Goal: Task Accomplishment & Management: Manage account settings

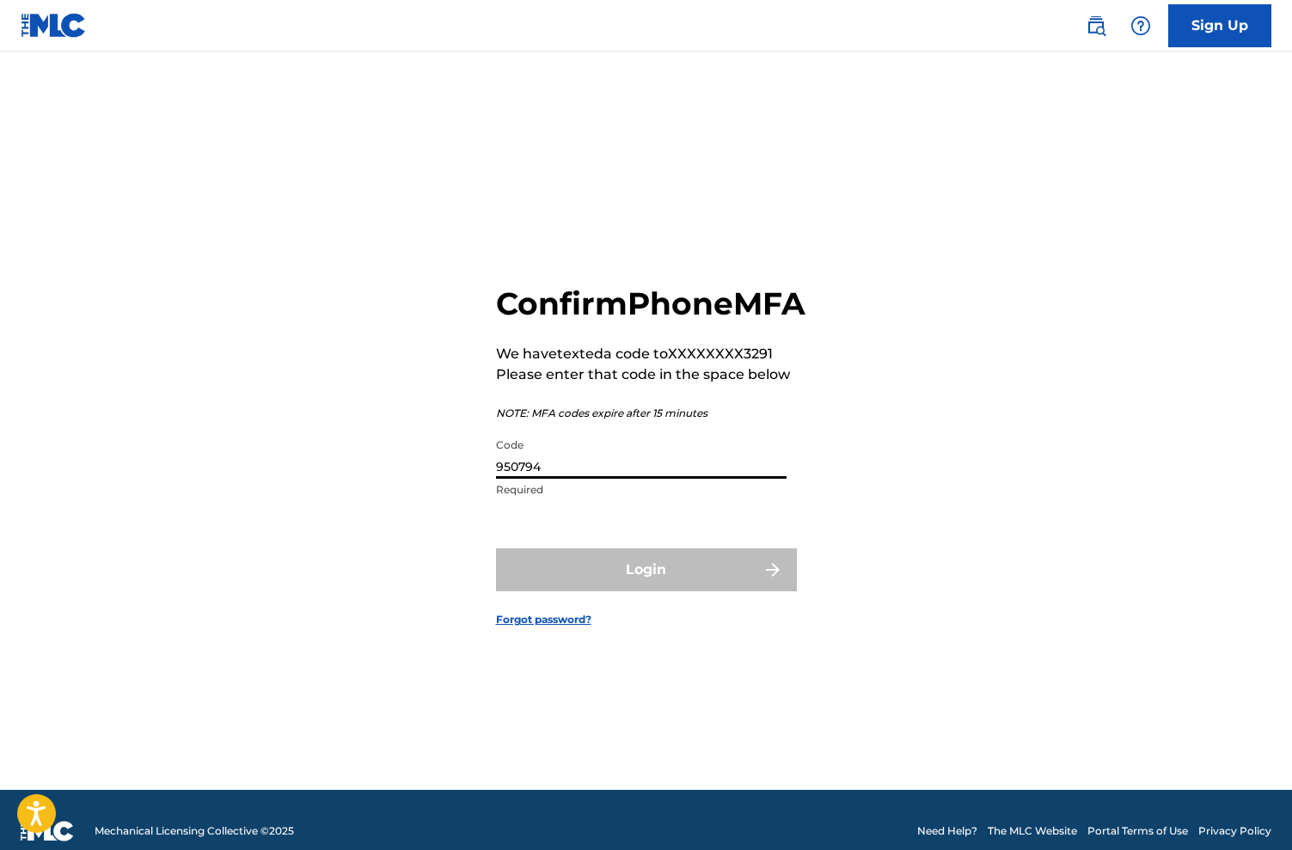
type input "950794"
click at [645, 589] on button "Login" at bounding box center [646, 569] width 301 height 43
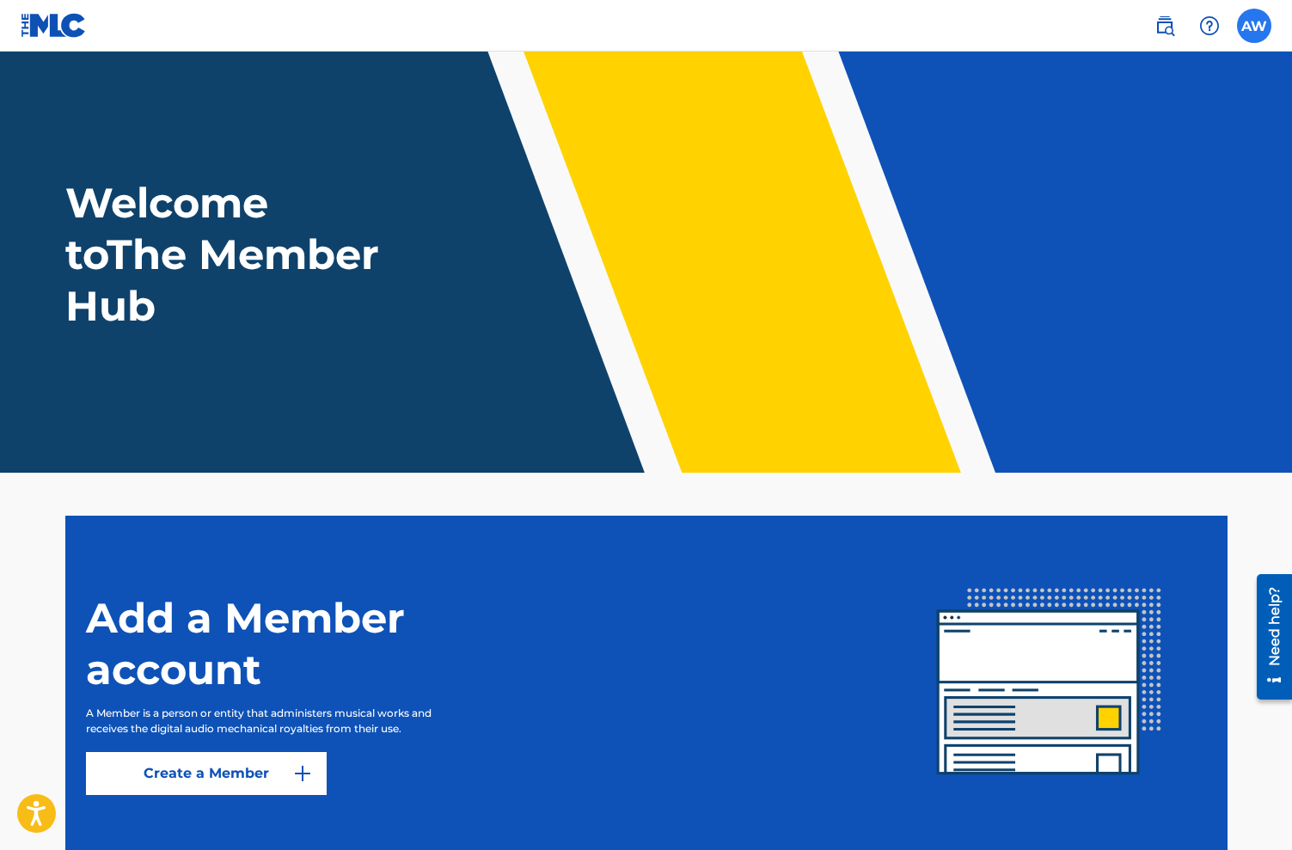
click at [1257, 24] on label at bounding box center [1254, 26] width 34 height 34
click at [1254, 26] on input "[PERSON_NAME] Walker [EMAIL_ADDRESS][PERSON_NAME][DOMAIN_NAME] Notification Pre…" at bounding box center [1254, 26] width 0 height 0
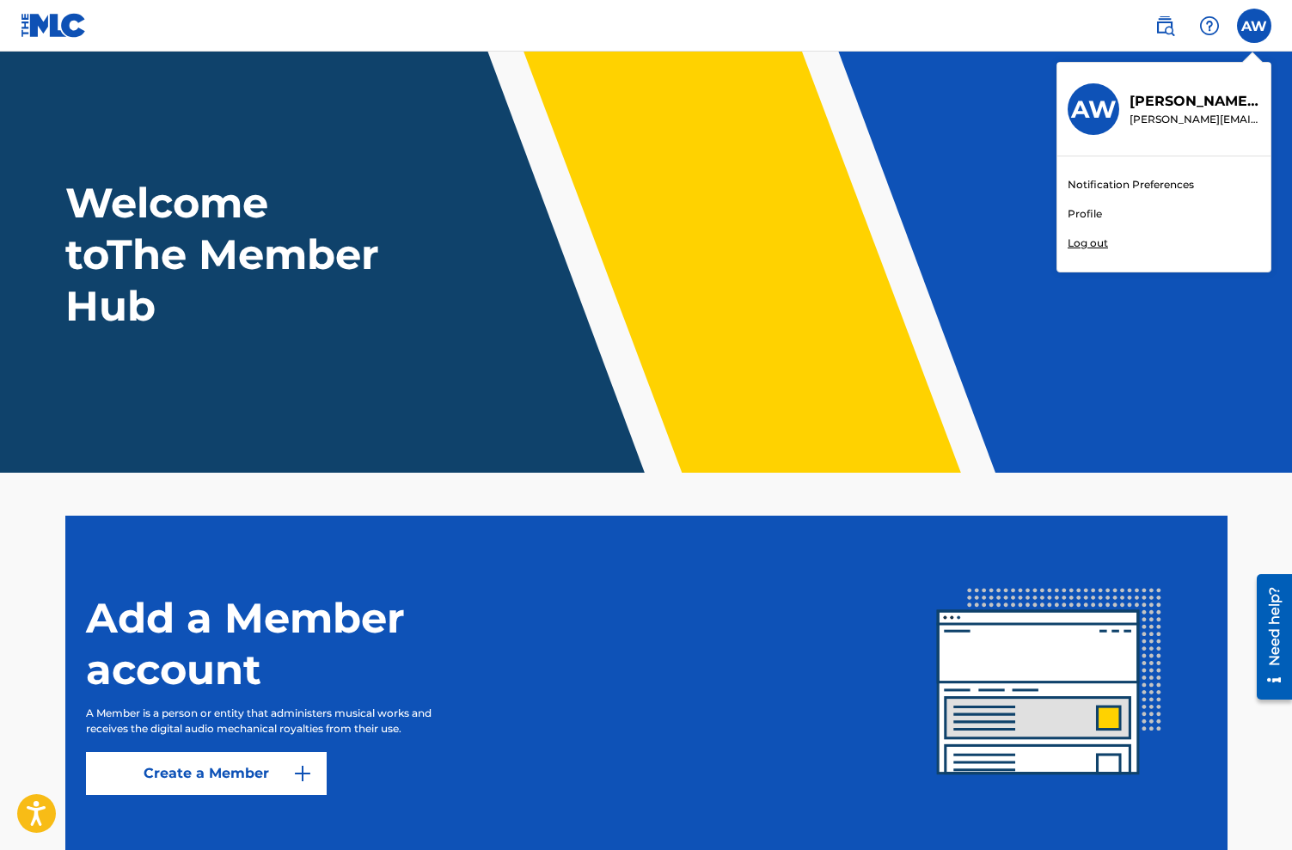
click at [1090, 216] on link "Profile" at bounding box center [1084, 213] width 34 height 15
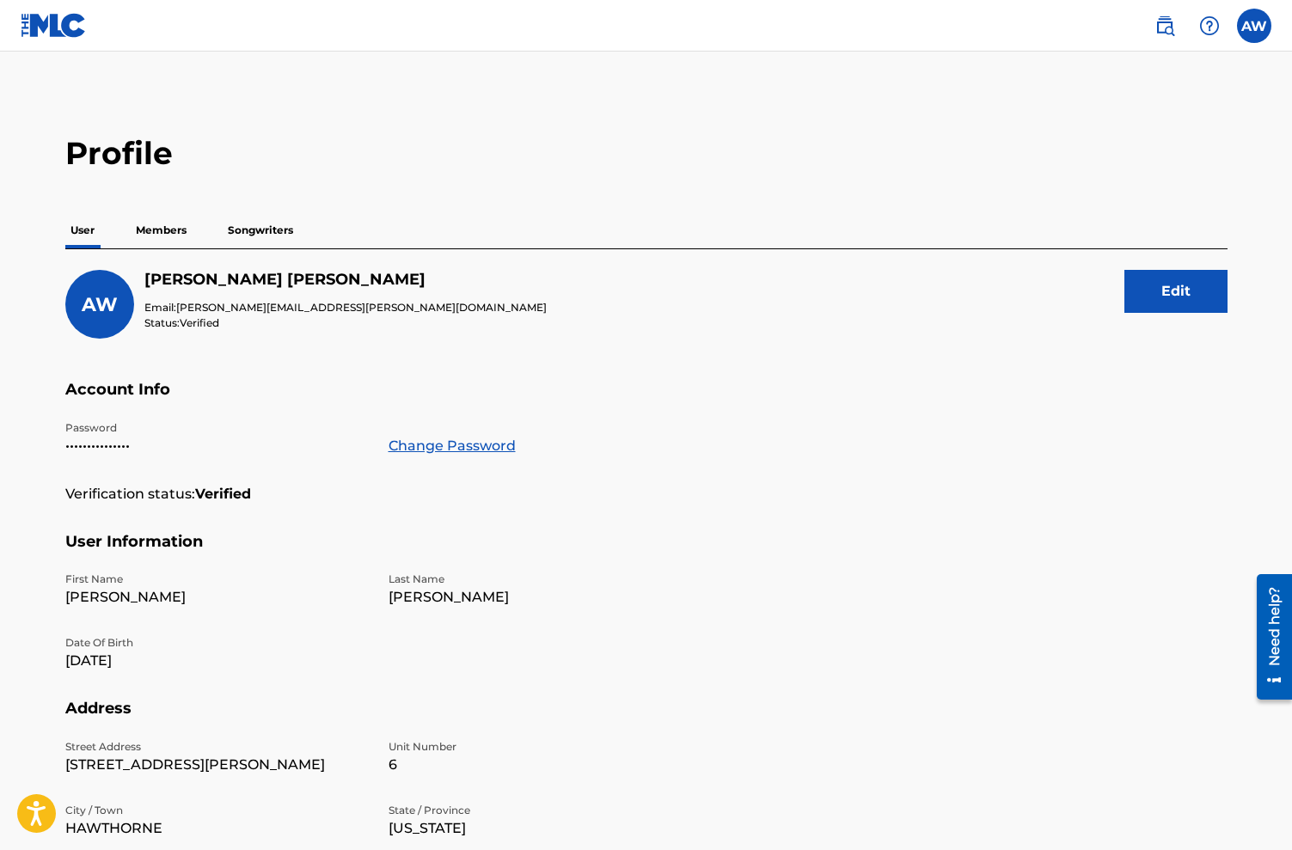
click at [1287, 15] on nav "AW [PERSON_NAME] Walker [EMAIL_ADDRESS][PERSON_NAME][DOMAIN_NAME] Notification …" at bounding box center [646, 26] width 1292 height 52
click at [1259, 24] on label at bounding box center [1254, 26] width 34 height 34
click at [1254, 26] on input "[PERSON_NAME] Walker [EMAIL_ADDRESS][PERSON_NAME][DOMAIN_NAME] Notification Pre…" at bounding box center [1254, 26] width 0 height 0
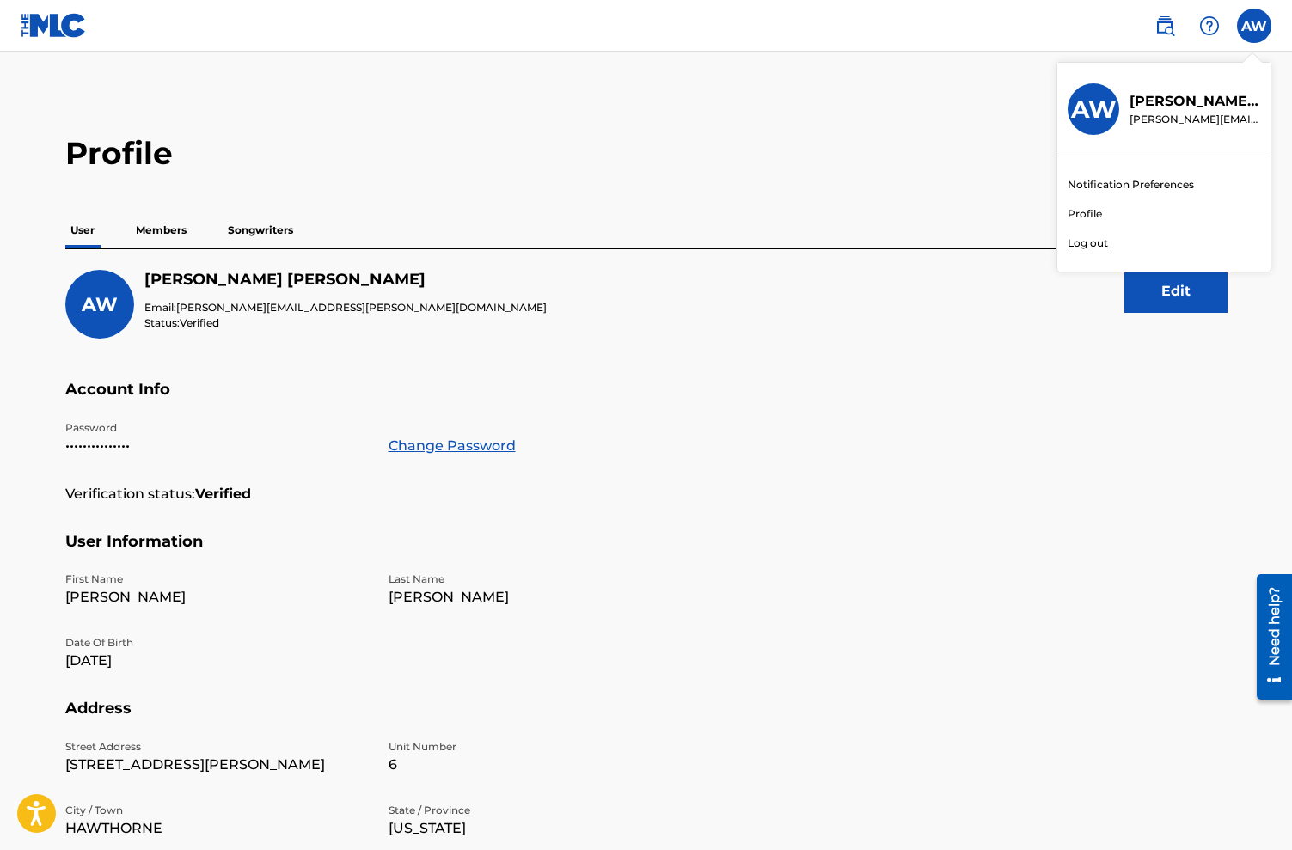
click at [1077, 244] on p "Log out" at bounding box center [1087, 242] width 40 height 15
click at [1254, 26] on input "[PERSON_NAME] Walker [EMAIL_ADDRESS][PERSON_NAME][DOMAIN_NAME] Notification Pre…" at bounding box center [1254, 26] width 0 height 0
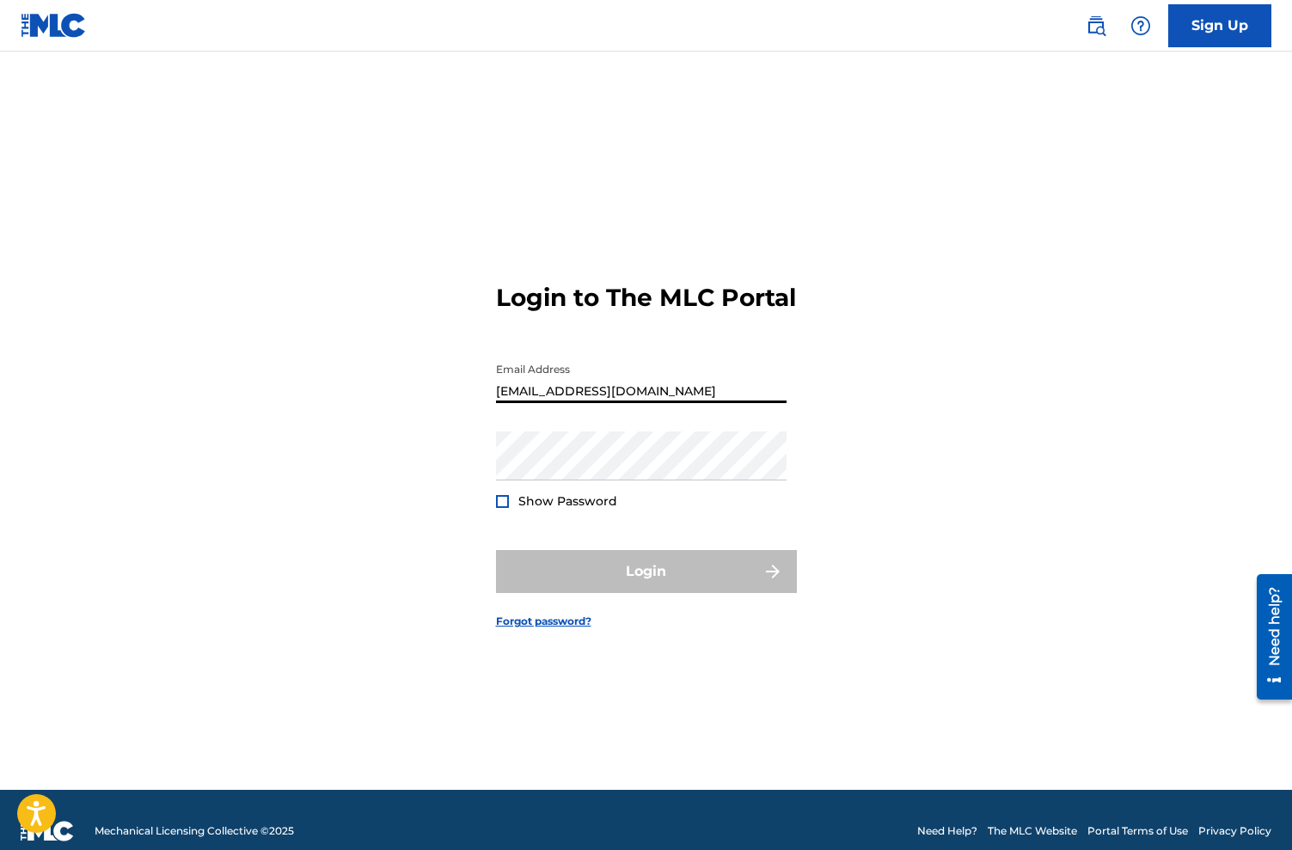
type input "[EMAIL_ADDRESS][DOMAIN_NAME]"
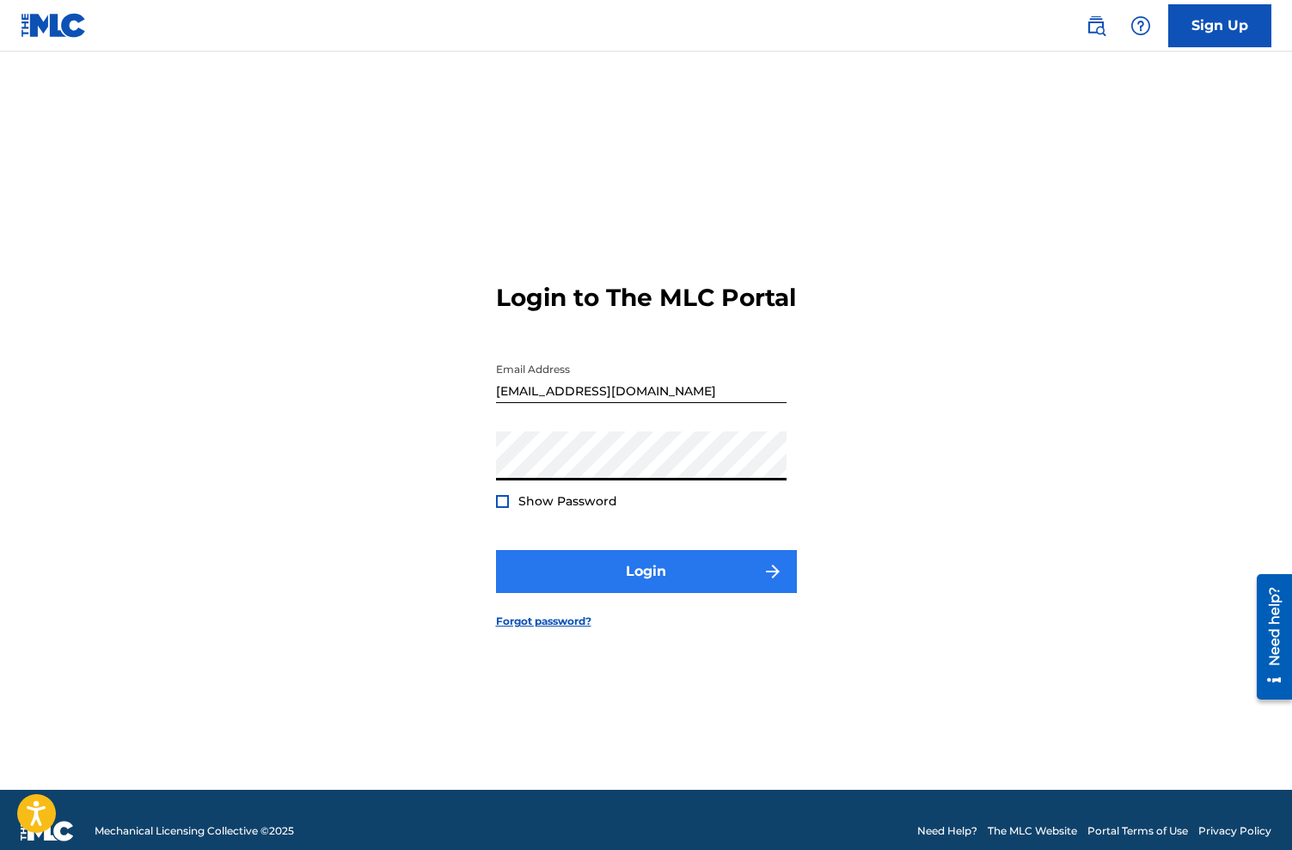
click at [628, 587] on button "Login" at bounding box center [646, 571] width 301 height 43
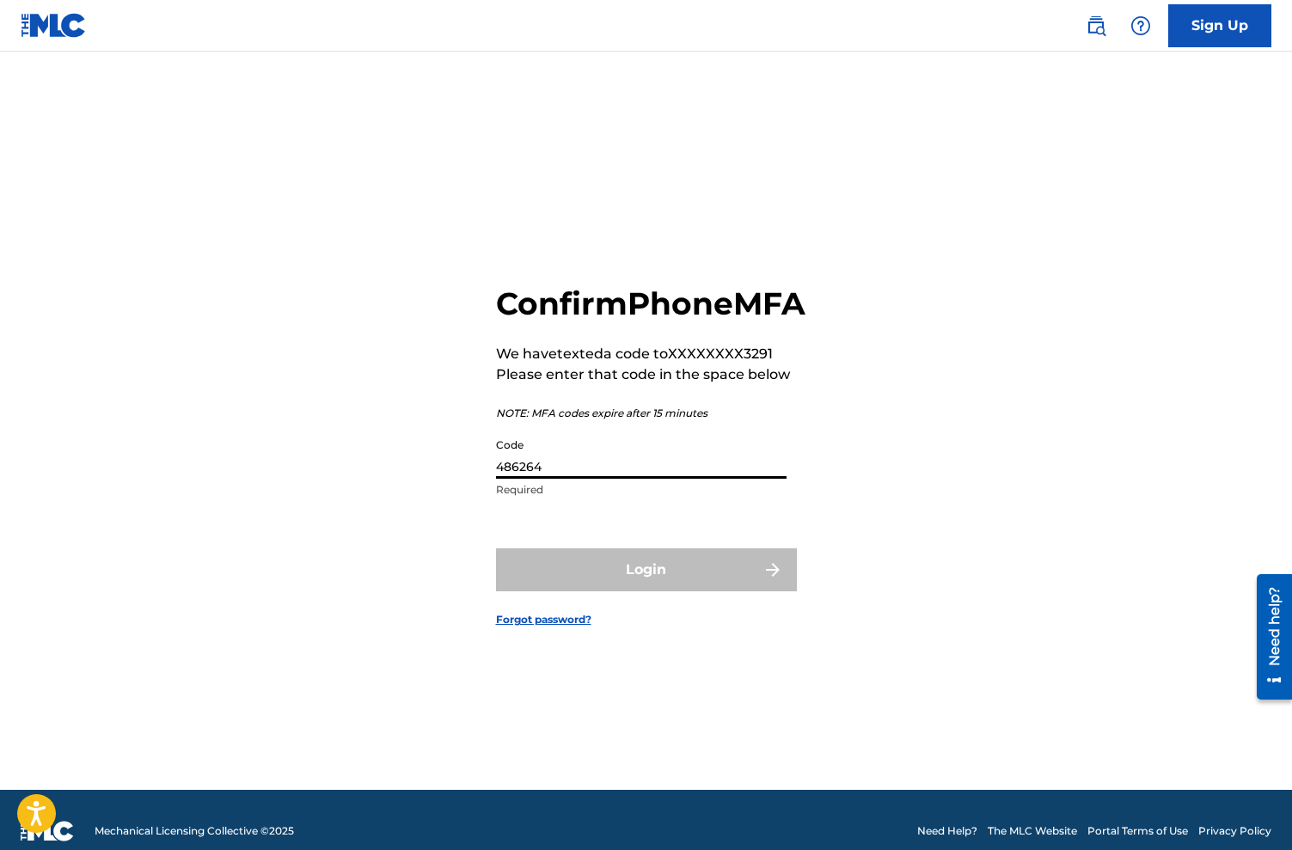
type input "486264"
click at [645, 589] on button "Login" at bounding box center [646, 569] width 301 height 43
